Goal: Entertainment & Leisure: Consume media (video, audio)

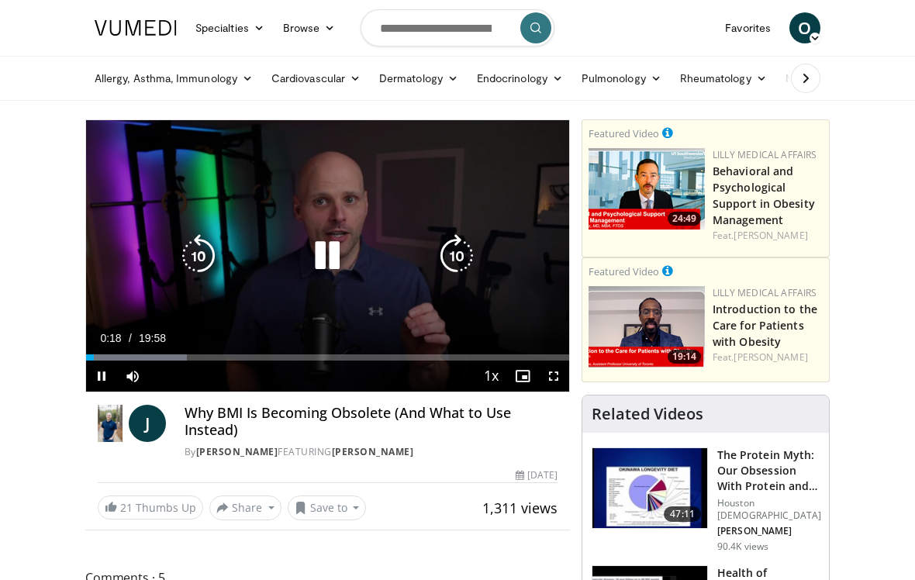
click at [115, 154] on div "10 seconds Tap to unmute" at bounding box center [327, 255] width 483 height 271
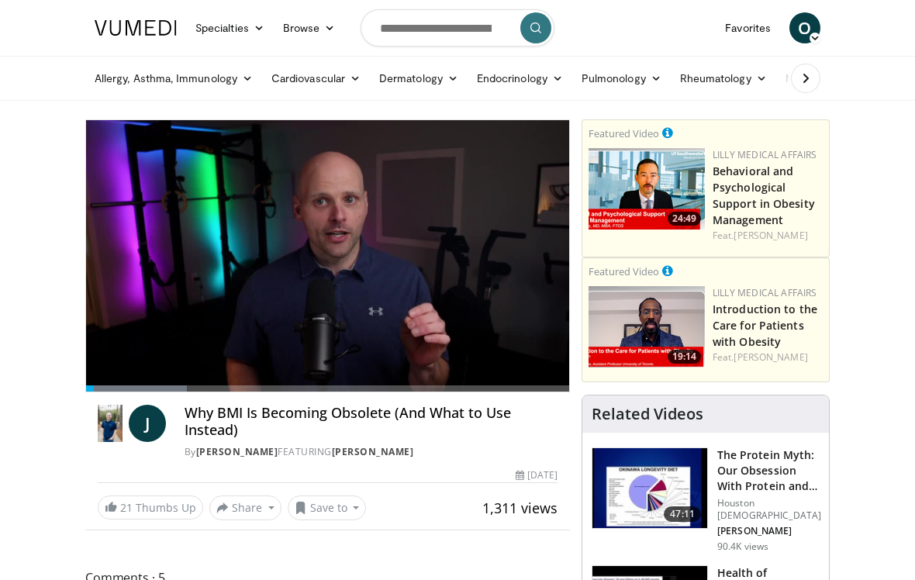
click at [113, 175] on div "10 seconds Tap to unmute" at bounding box center [327, 255] width 483 height 271
click at [450, 267] on icon "Video Player" at bounding box center [456, 255] width 43 height 43
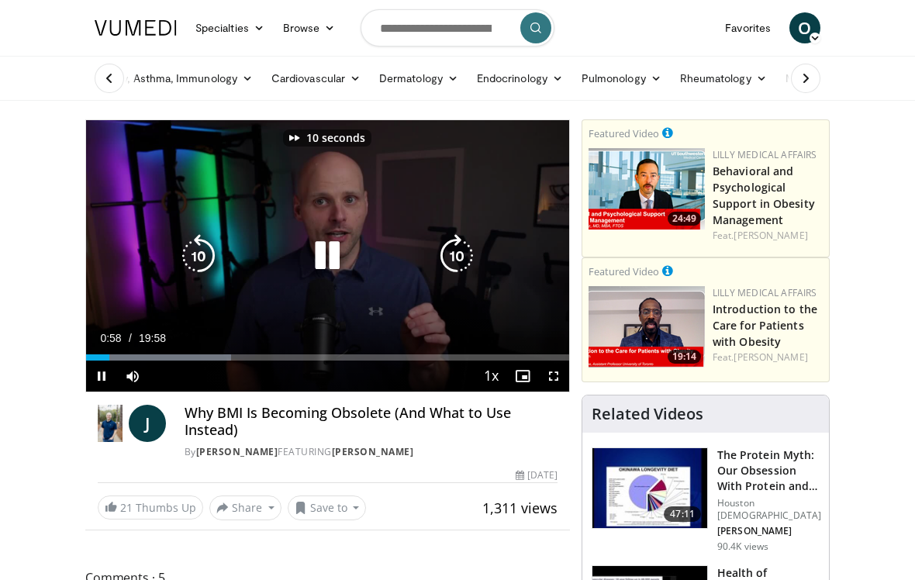
click at [322, 266] on icon "Video Player" at bounding box center [326, 255] width 43 height 43
